Goal: Task Accomplishment & Management: Manage account settings

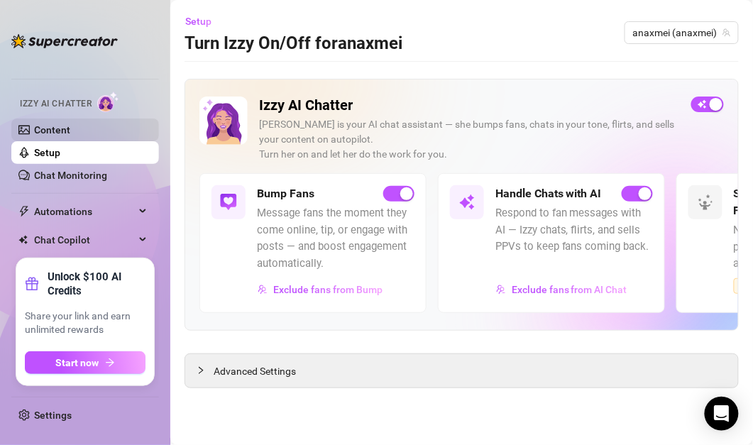
click at [70, 124] on link "Content" at bounding box center [52, 129] width 36 height 11
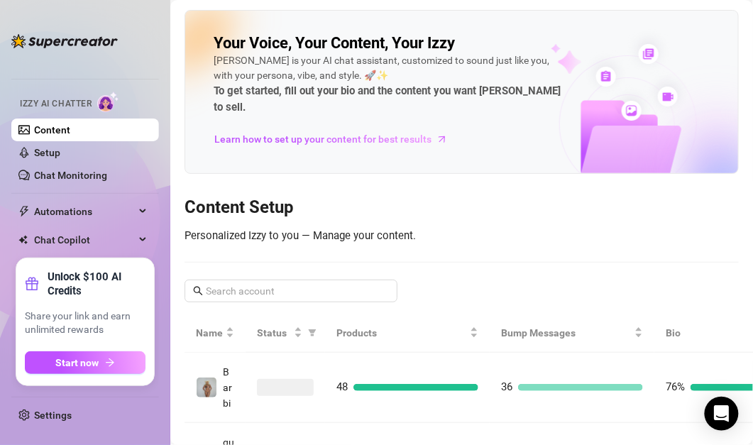
click at [94, 45] on img at bounding box center [64, 41] width 107 height 14
click at [105, 177] on link "Chat Monitoring" at bounding box center [70, 175] width 73 height 11
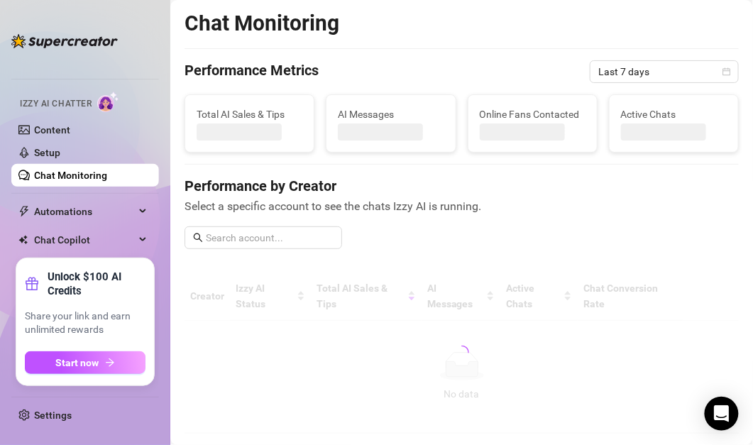
click at [70, 124] on link "Content" at bounding box center [52, 129] width 36 height 11
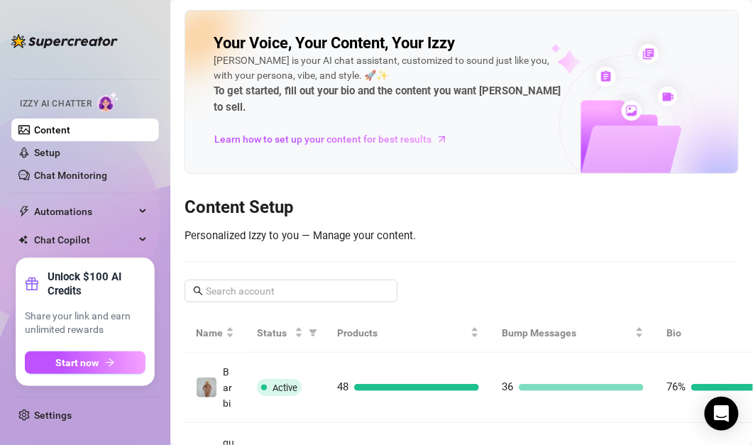
click at [297, 70] on div "[PERSON_NAME] is your AI chat assistant, customized to sound just like you, wit…" at bounding box center [387, 84] width 347 height 63
click at [53, 418] on link "Settings" at bounding box center [53, 415] width 38 height 11
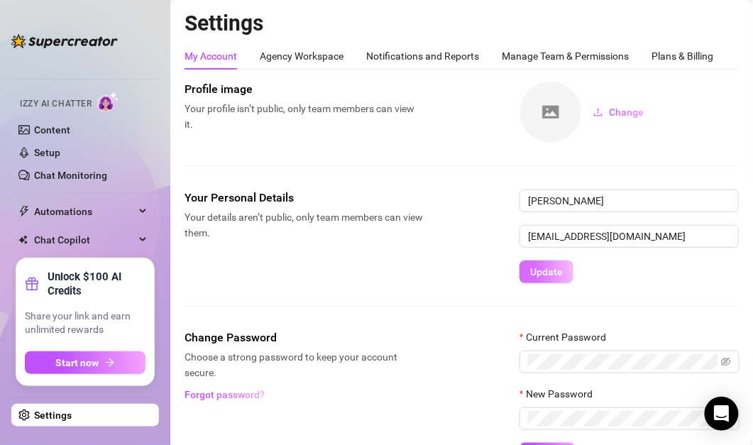
click at [547, 279] on button "Update" at bounding box center [547, 272] width 54 height 23
click at [453, 302] on div "Your Personal Details Your details aren’t public, only team members can view th…" at bounding box center [462, 260] width 555 height 140
